Goal: Task Accomplishment & Management: Use online tool/utility

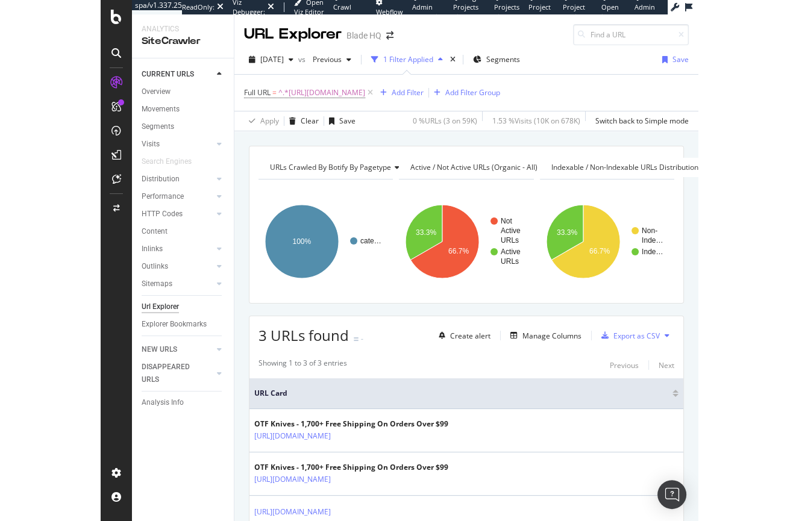
scroll to position [75, 0]
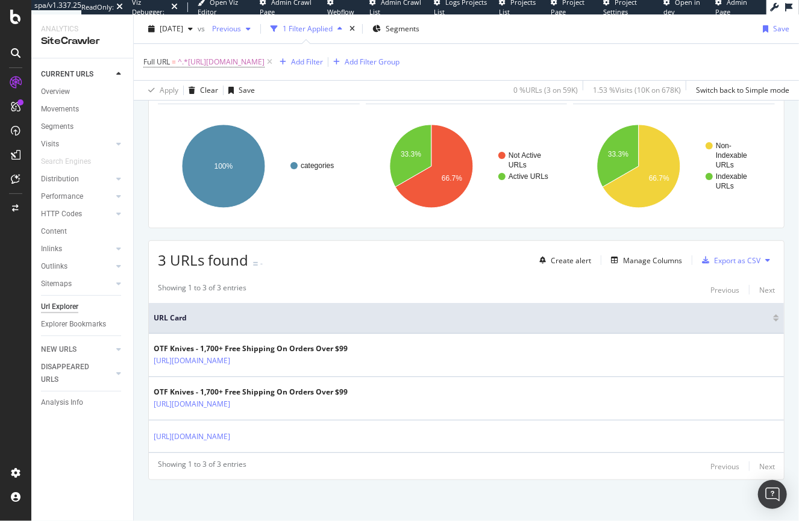
click at [241, 33] on span "Previous" at bounding box center [224, 28] width 34 height 10
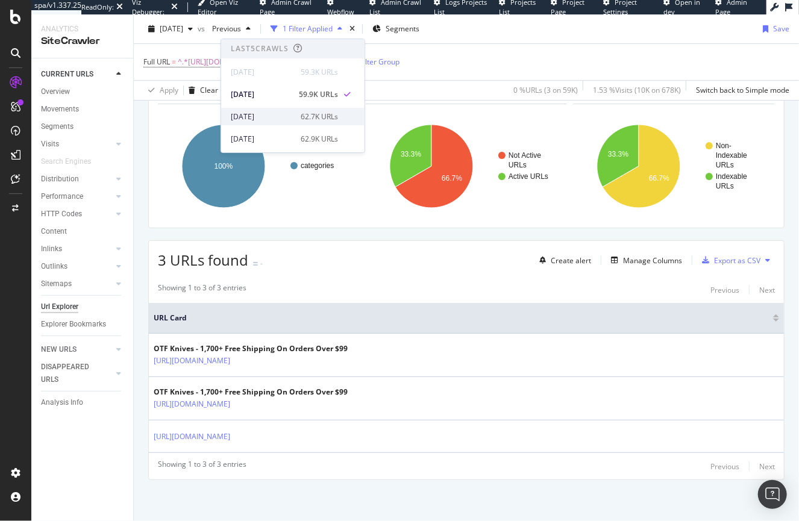
click at [260, 117] on div "[DATE]" at bounding box center [262, 116] width 63 height 11
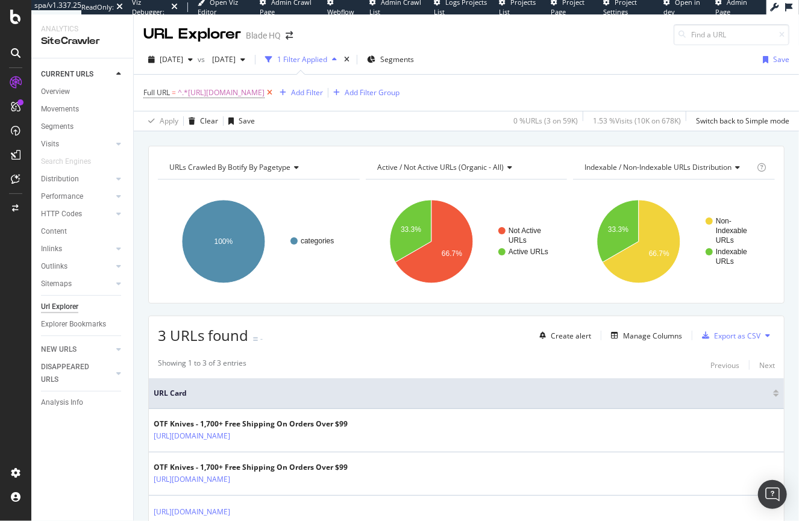
click at [275, 93] on icon at bounding box center [269, 93] width 10 height 12
